Goal: Navigation & Orientation: Go to known website

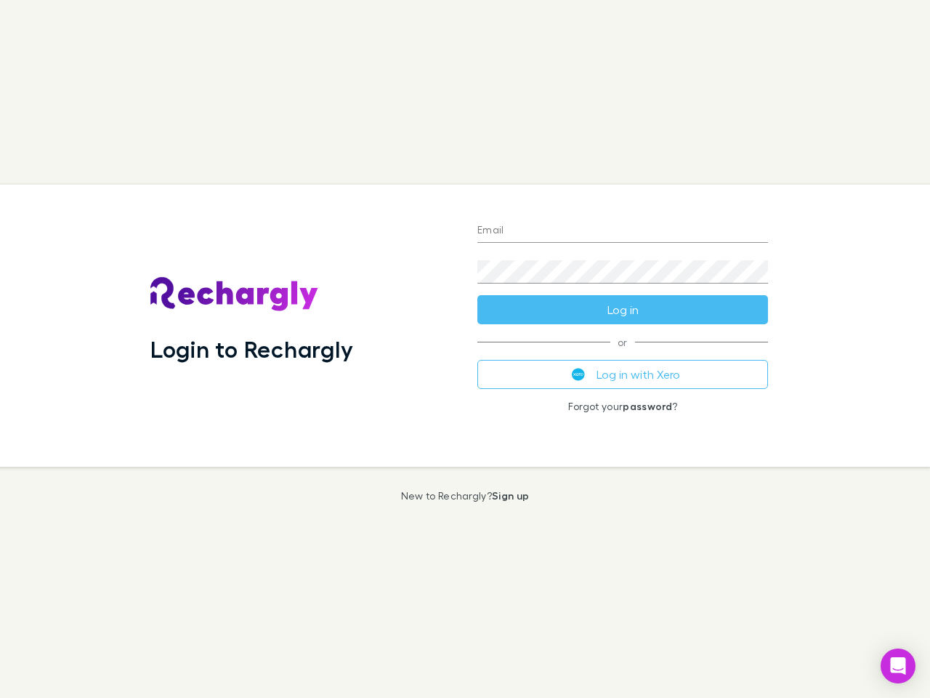
click at [465, 349] on div "Login to Rechargly" at bounding box center [302, 326] width 327 height 282
click at [623, 231] on input "Email" at bounding box center [622, 230] width 291 height 23
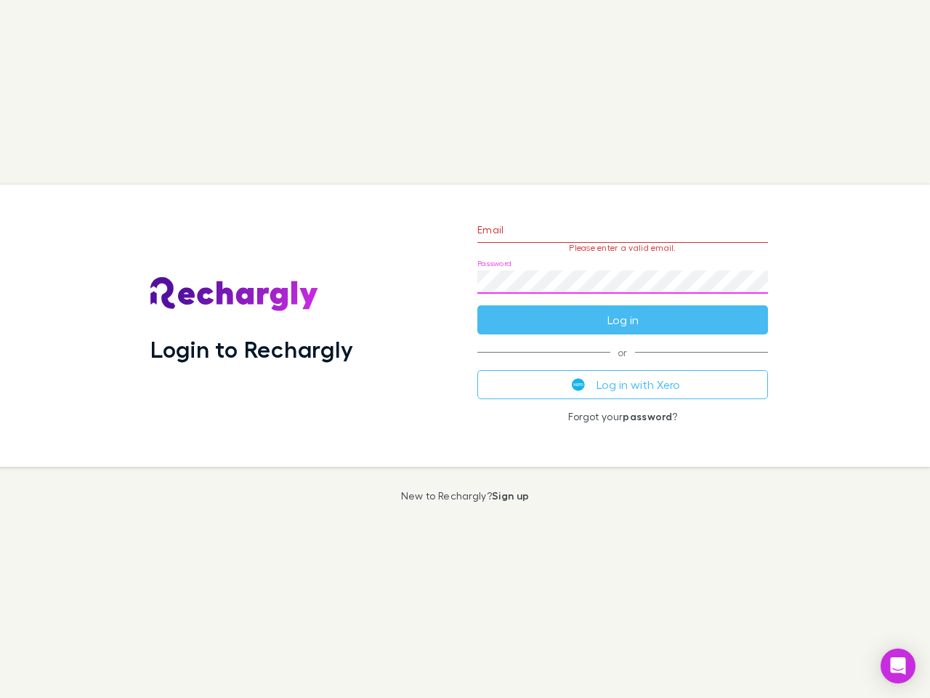
click at [623, 310] on form "Email Please enter a valid email. Password Log in" at bounding box center [622, 271] width 291 height 126
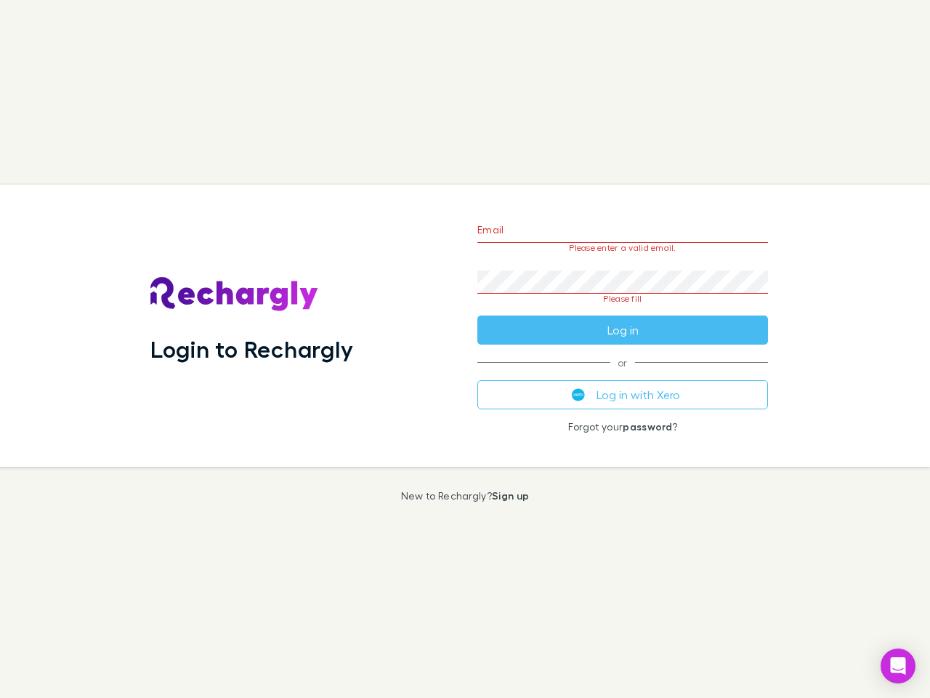
click at [623, 374] on div "Email Please enter a valid email. Password Please fill Log in or Log in with Xe…" at bounding box center [623, 326] width 314 height 282
click at [898, 666] on icon "Open Intercom Messenger" at bounding box center [898, 665] width 15 height 17
